Goal: Task Accomplishment & Management: Use online tool/utility

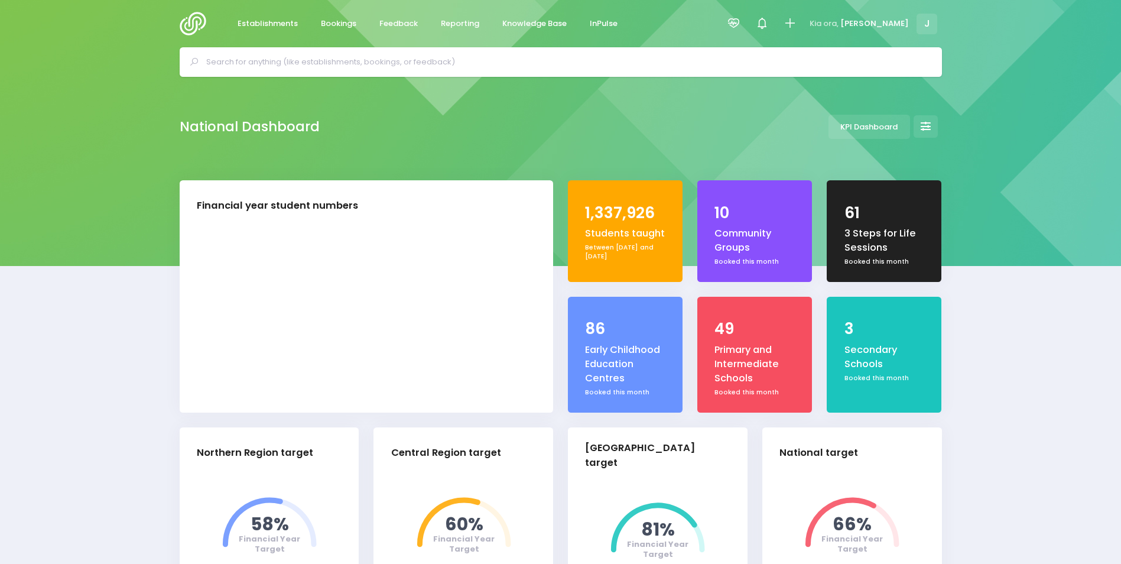
select select "5"
click at [458, 24] on span "Reporting" at bounding box center [460, 24] width 38 height 12
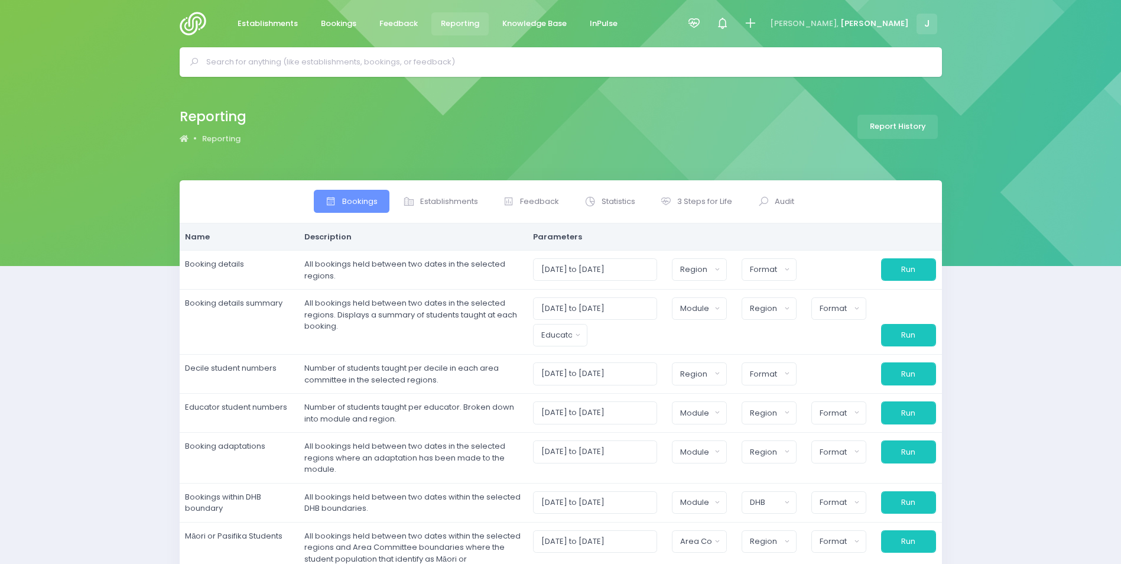
select select
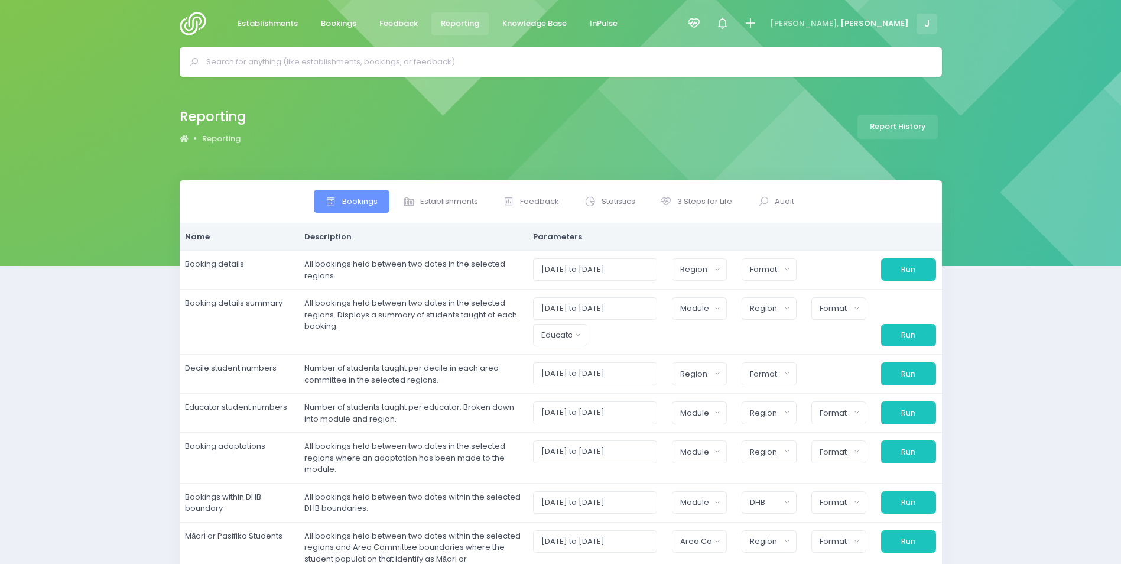
select select
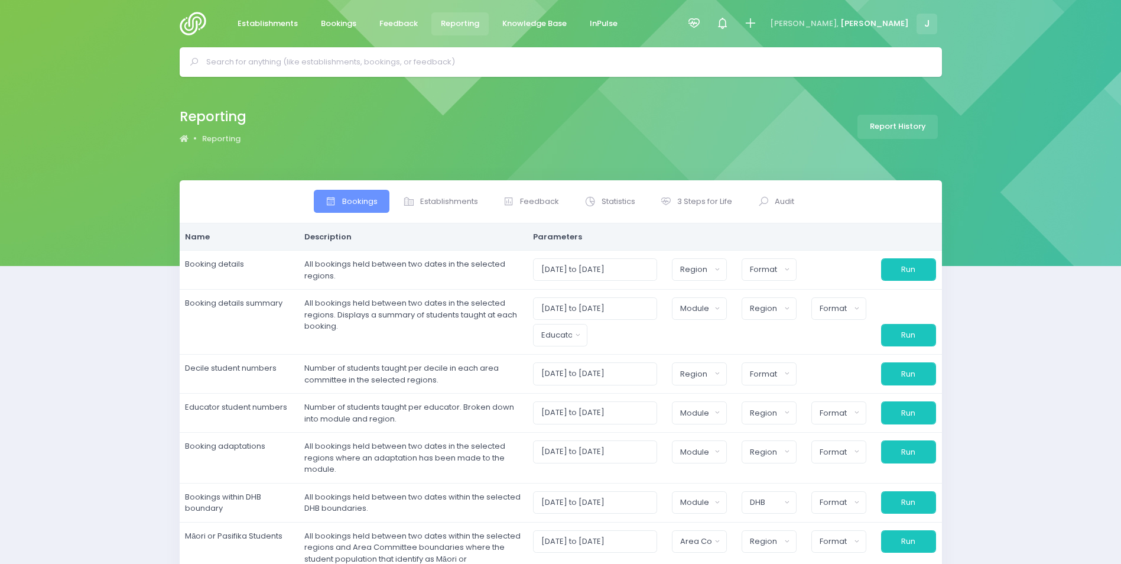
select select
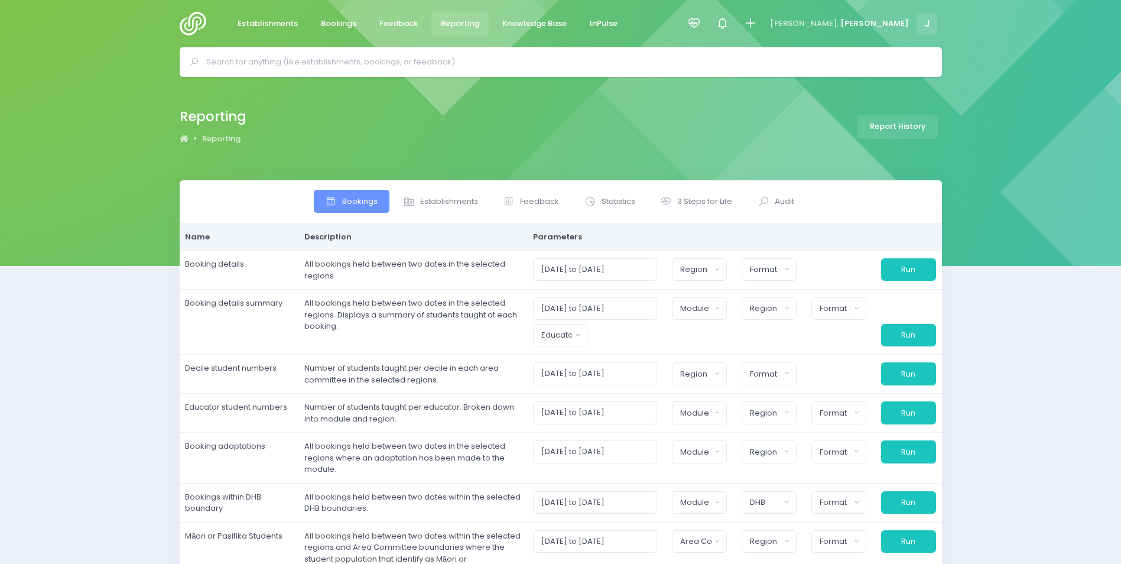
select select
click at [703, 198] on span "3 Steps for Life" at bounding box center [704, 202] width 55 height 12
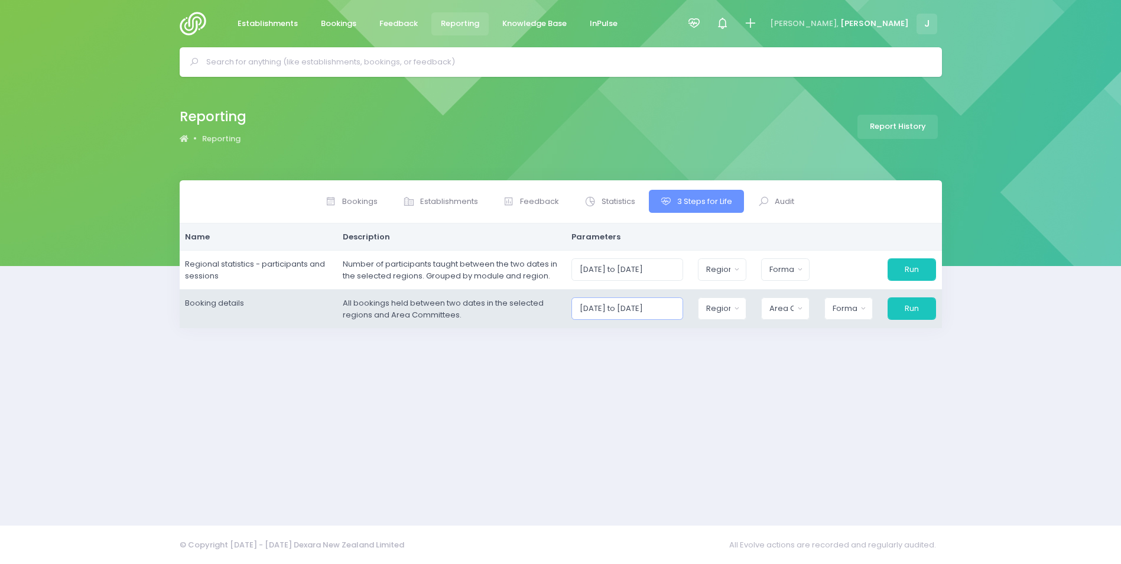
click at [651, 298] on input "[DATE] to [DATE]" at bounding box center [628, 308] width 112 height 22
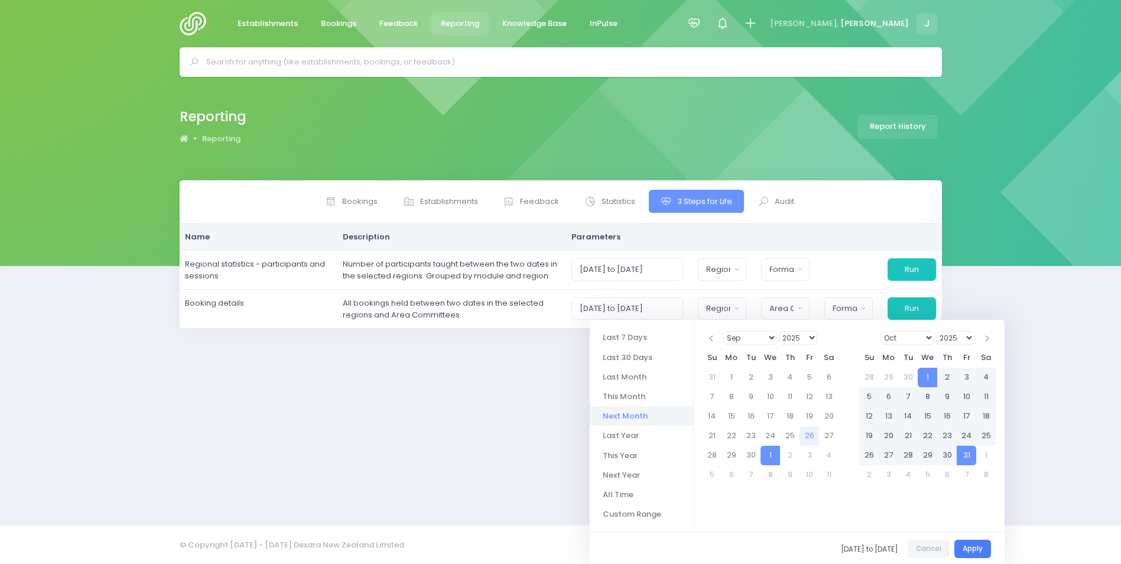
click at [976, 556] on button "Apply" at bounding box center [972, 549] width 37 height 18
type input "[DATE] to [DATE]"
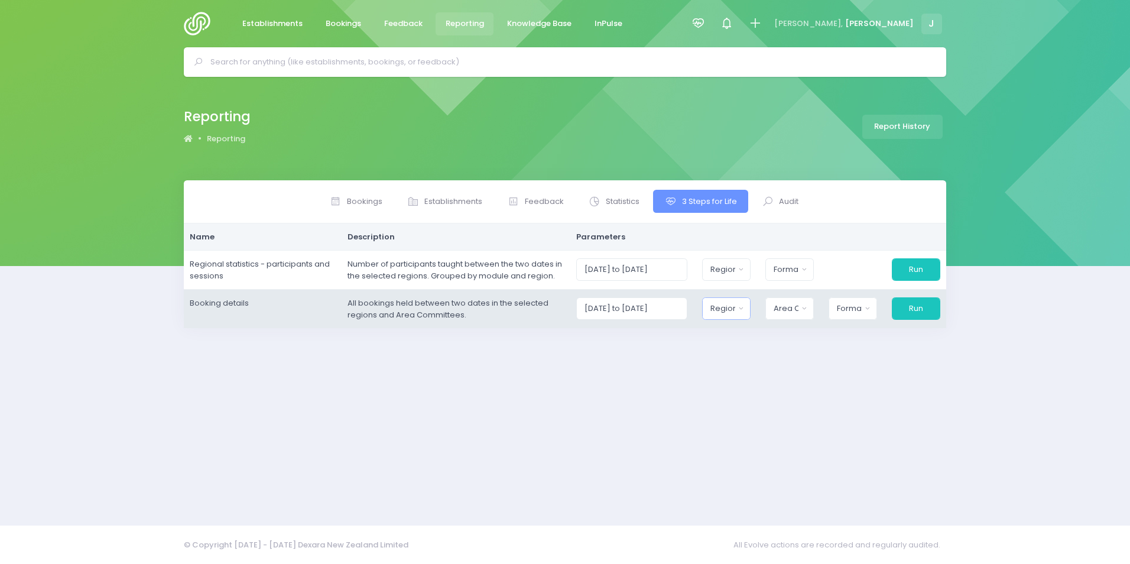
click at [733, 307] on div "Region" at bounding box center [722, 309] width 24 height 12
drag, startPoint x: 754, startPoint y: 391, endPoint x: 756, endPoint y: 383, distance: 8.2
click at [754, 390] on span "[GEOGRAPHIC_DATA]" at bounding box center [752, 391] width 83 height 12
select select "Central"
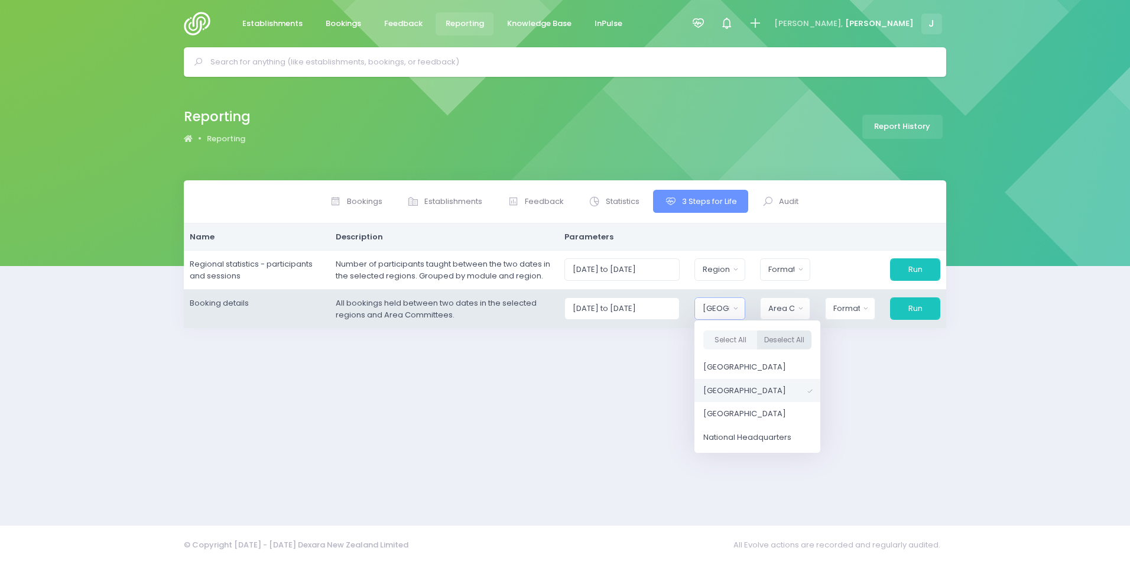
scroll to position [2, 0]
click at [790, 306] on div "Area Committee" at bounding box center [781, 309] width 27 height 12
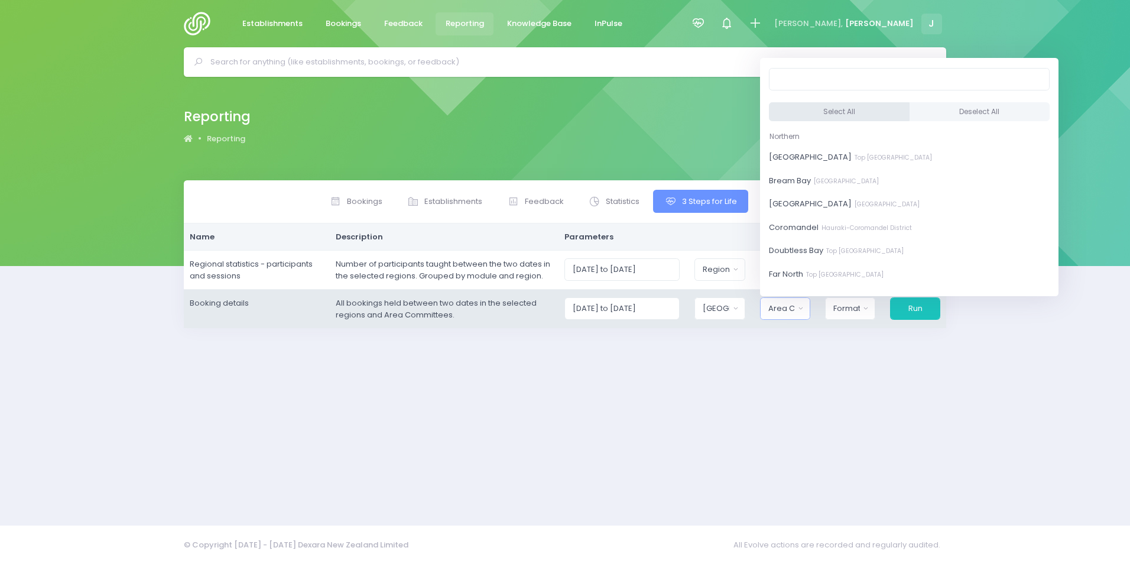
click at [825, 112] on button "Select All" at bounding box center [839, 112] width 141 height 20
select select "[GEOGRAPHIC_DATA]"
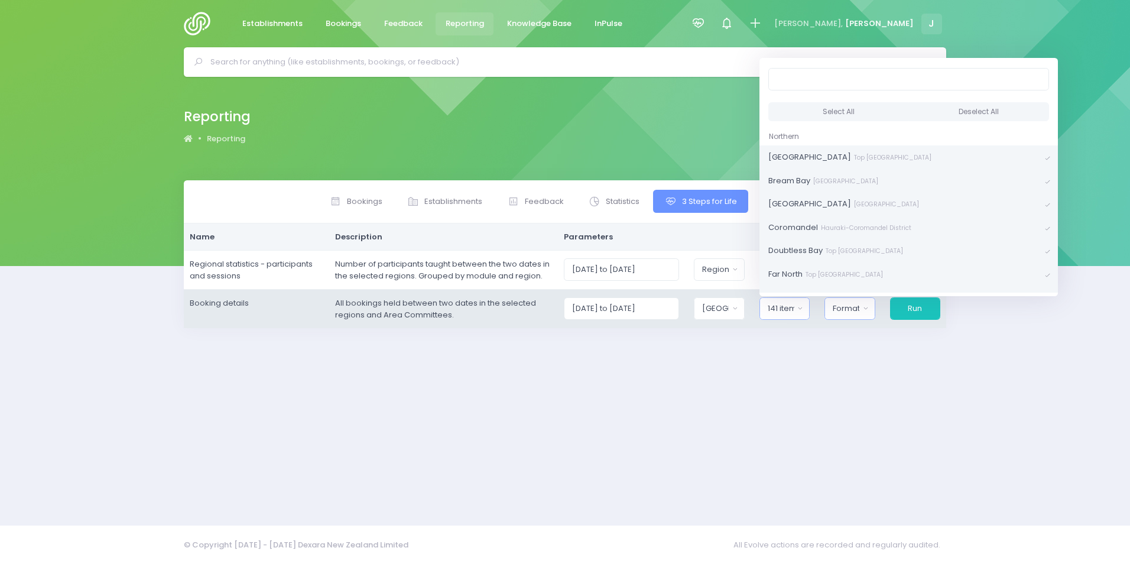
click at [851, 312] on div "Format" at bounding box center [846, 309] width 27 height 12
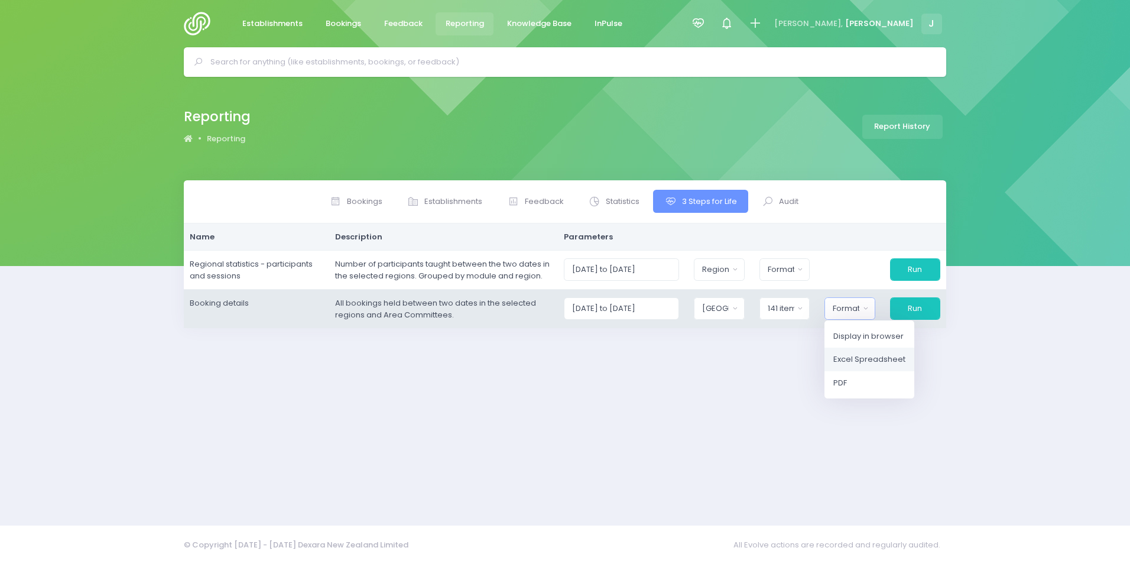
click at [868, 359] on span "Excel Spreadsheet" at bounding box center [869, 359] width 72 height 12
select select "excel"
click at [915, 304] on button "Run" at bounding box center [914, 308] width 51 height 22
click at [726, 306] on div "[GEOGRAPHIC_DATA]" at bounding box center [712, 309] width 28 height 12
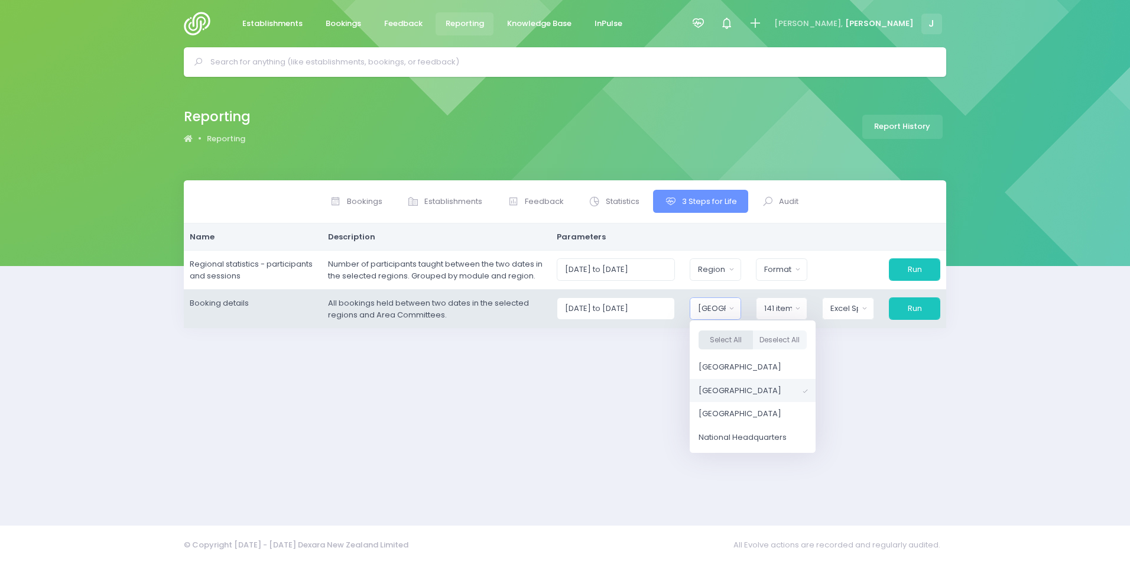
click at [739, 338] on button "Select All" at bounding box center [726, 340] width 54 height 20
select select "Northern"
click at [919, 303] on button "Run" at bounding box center [914, 308] width 51 height 22
